Goal: Information Seeking & Learning: Learn about a topic

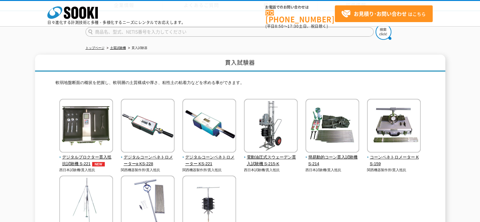
scroll to position [134, 0]
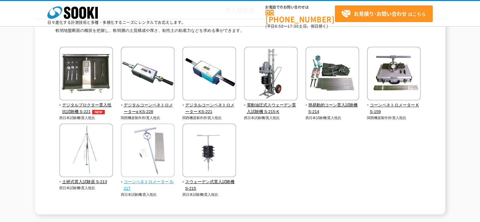
drag, startPoint x: 148, startPoint y: 131, endPoint x: 148, endPoint y: 107, distance: 24.3
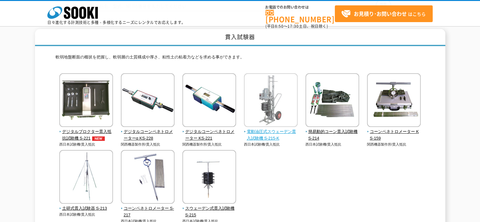
scroll to position [45, 0]
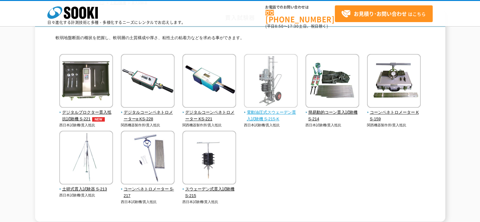
drag, startPoint x: 245, startPoint y: 79, endPoint x: 248, endPoint y: 109, distance: 29.5
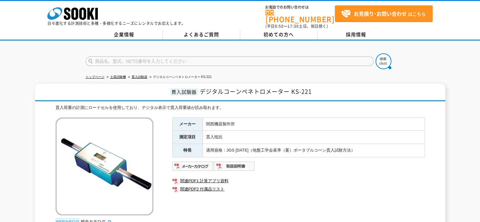
scroll to position [117, 0]
